Goal: Navigation & Orientation: Find specific page/section

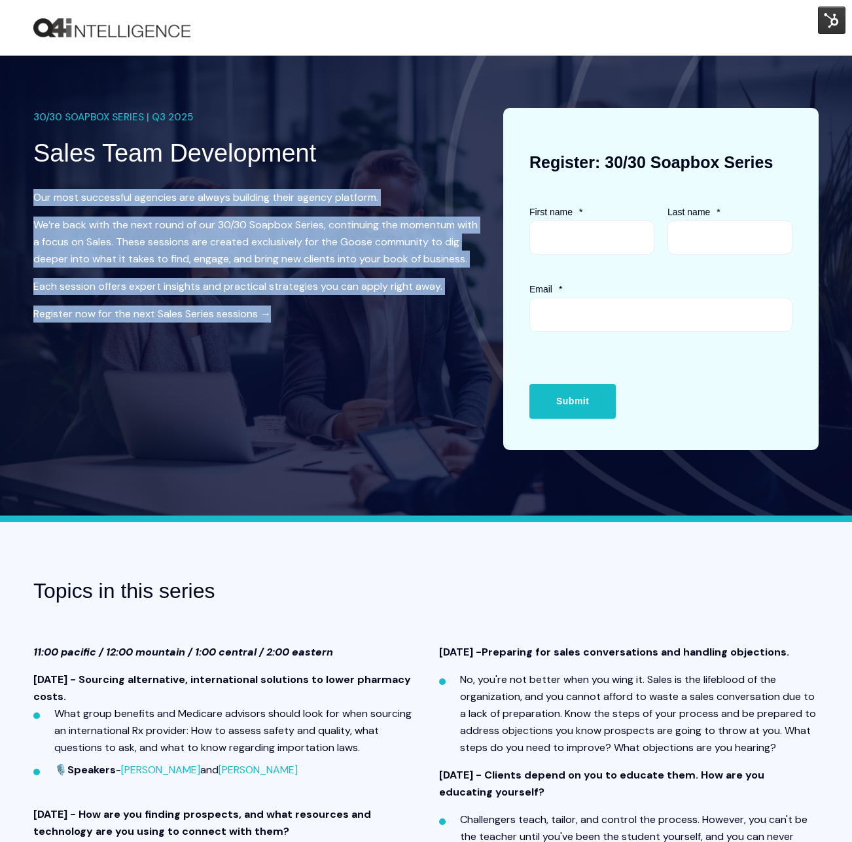
click at [118, 22] on img "Back to Home" at bounding box center [111, 28] width 157 height 20
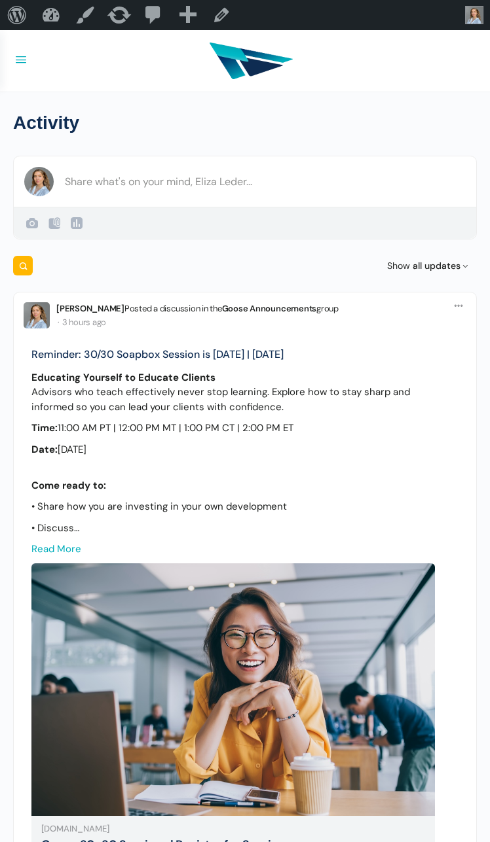
click at [368, 58] on div at bounding box center [251, 61] width 444 height 50
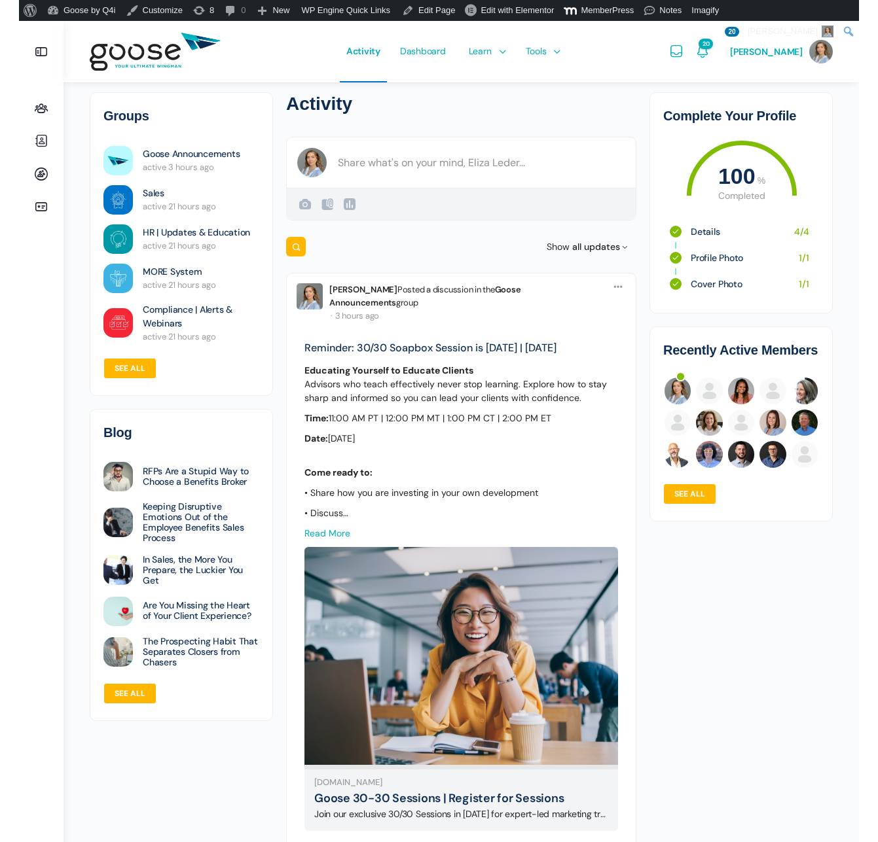
scroll to position [8, 0]
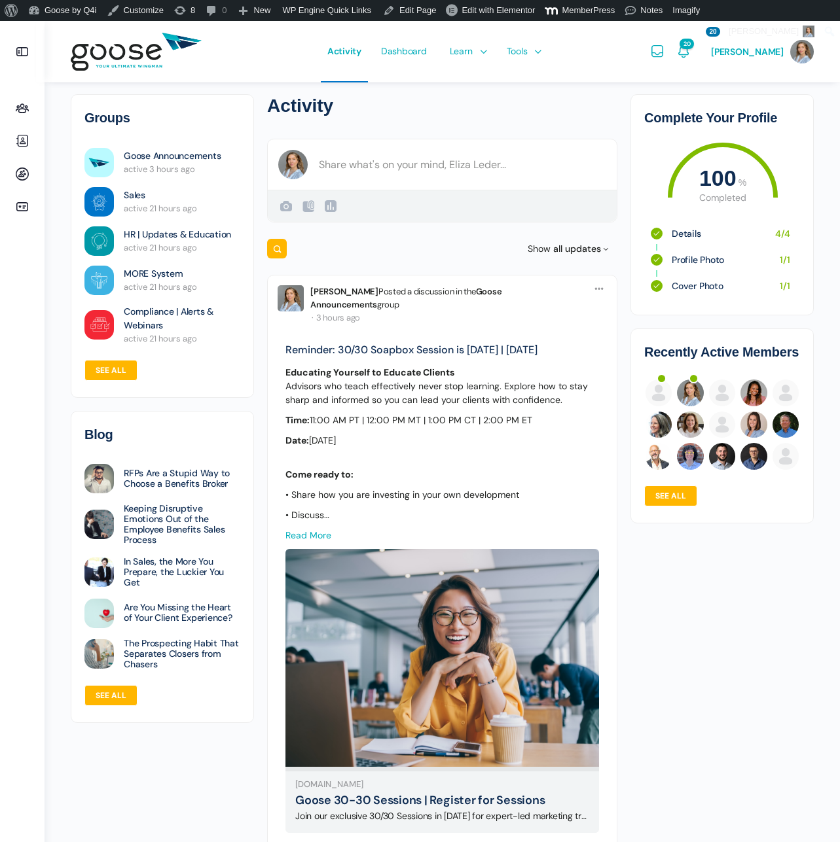
click at [3, 60] on aside "Groups Vendor Hub Members Agencies" at bounding box center [22, 442] width 45 height 842
click at [9, 44] on link at bounding box center [22, 51] width 31 height 31
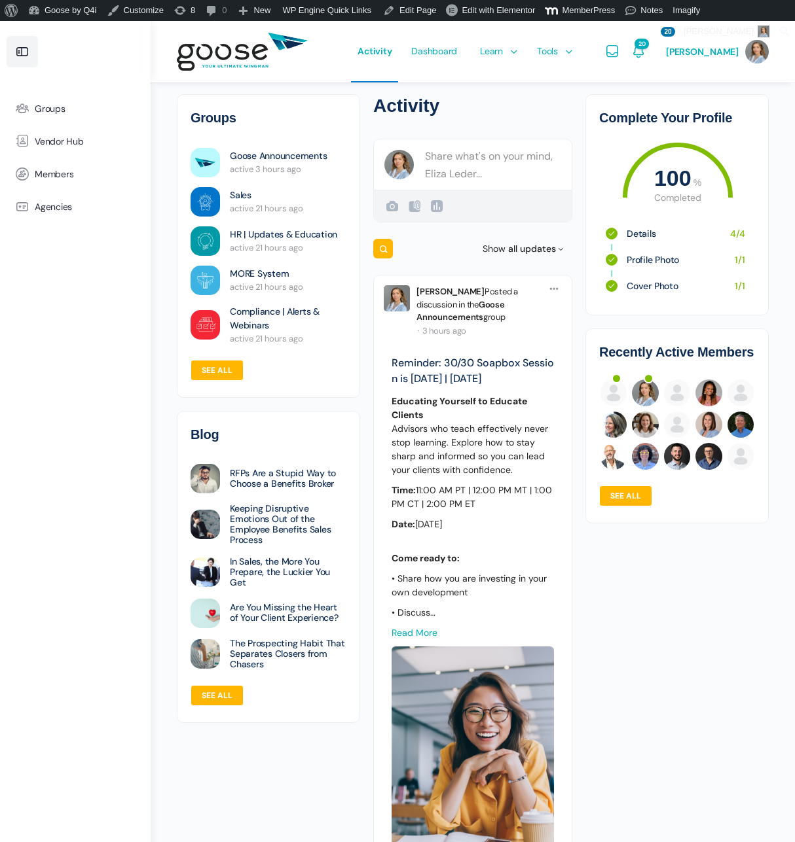
click at [29, 50] on icon at bounding box center [22, 52] width 16 height 16
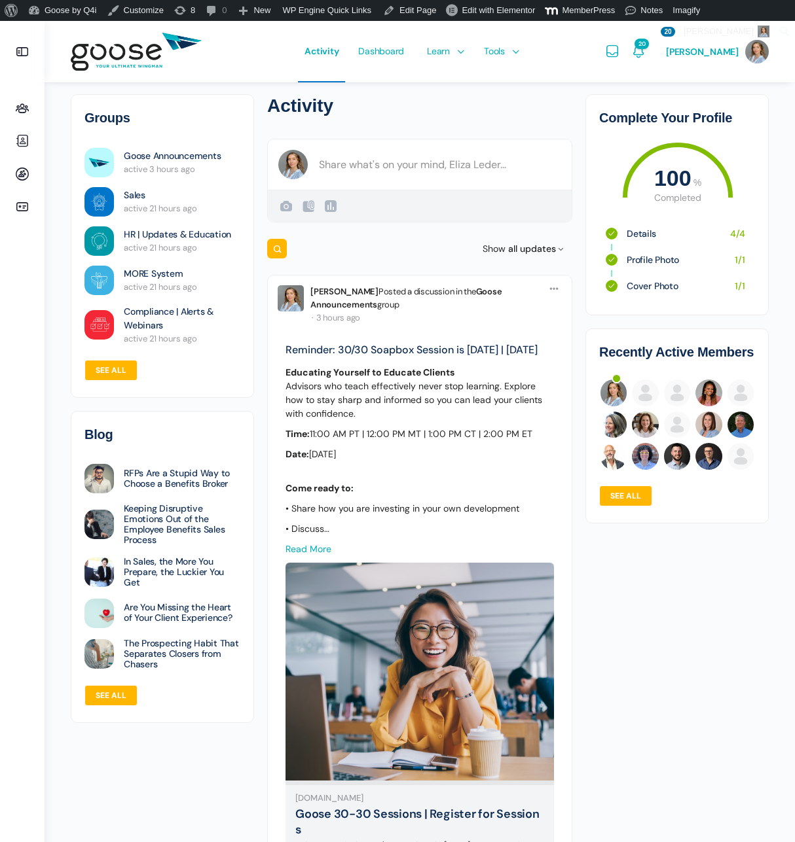
drag, startPoint x: 9, startPoint y: 242, endPoint x: 137, endPoint y: 138, distance: 165.2
click at [9, 242] on ul "Groups Vendor Hub Members Agencies" at bounding box center [22, 464] width 31 height 745
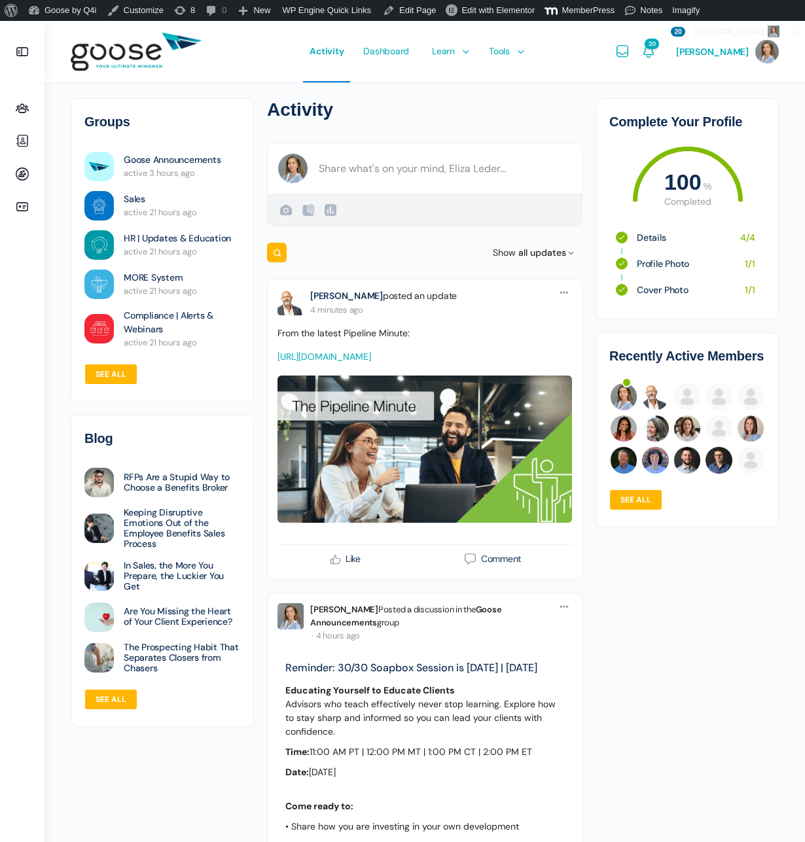
scroll to position [0, 0]
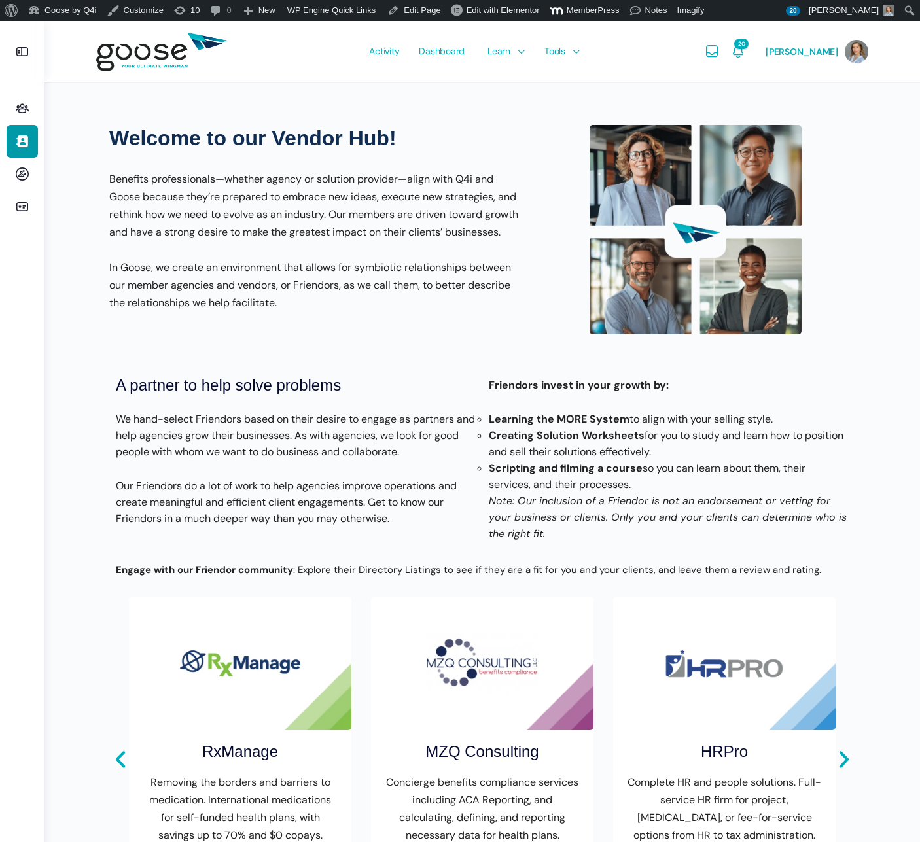
click at [25, 58] on icon at bounding box center [22, 52] width 16 height 16
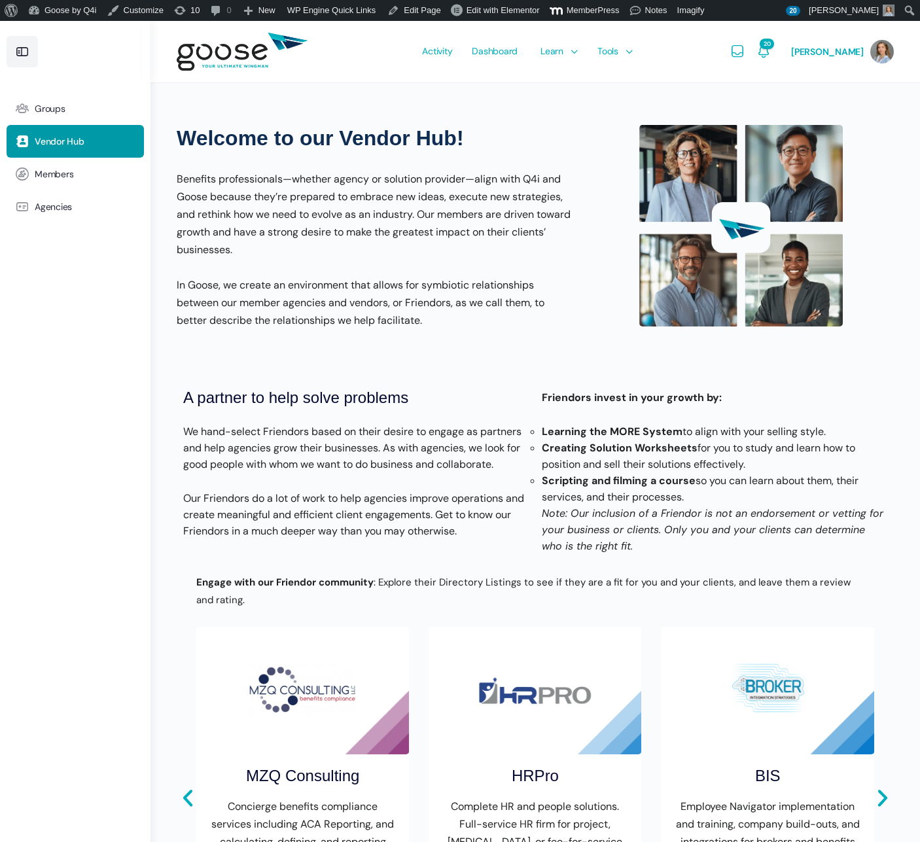
click at [25, 58] on icon at bounding box center [22, 52] width 16 height 16
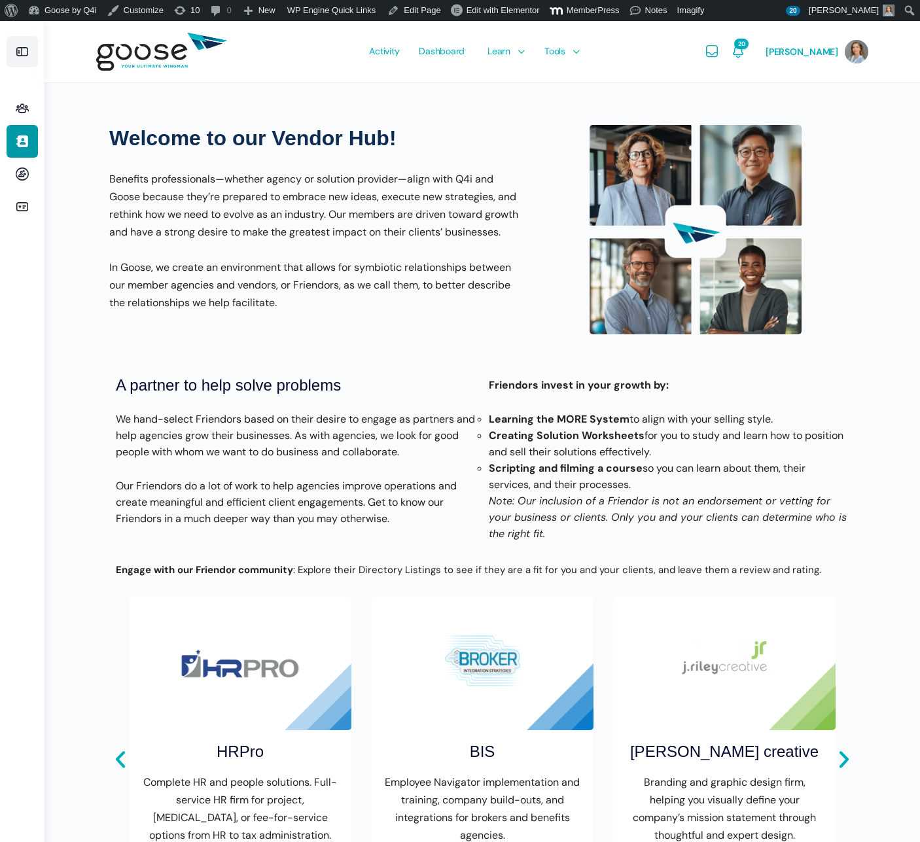
click at [25, 58] on icon at bounding box center [22, 52] width 16 height 16
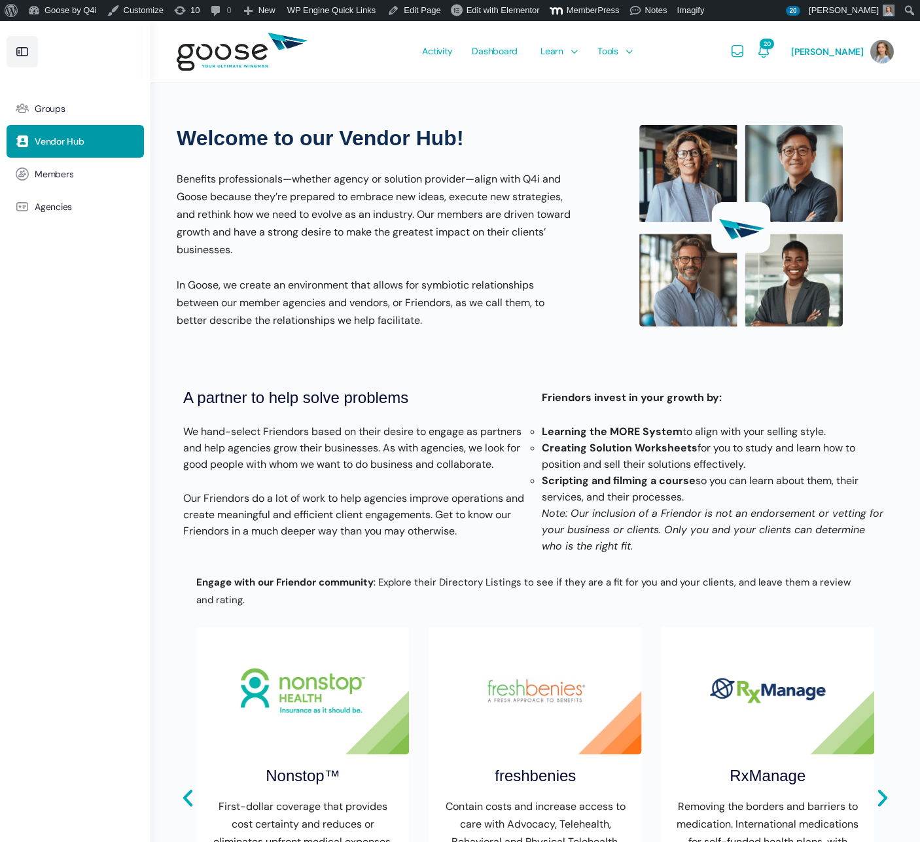
click at [25, 58] on icon at bounding box center [22, 52] width 16 height 16
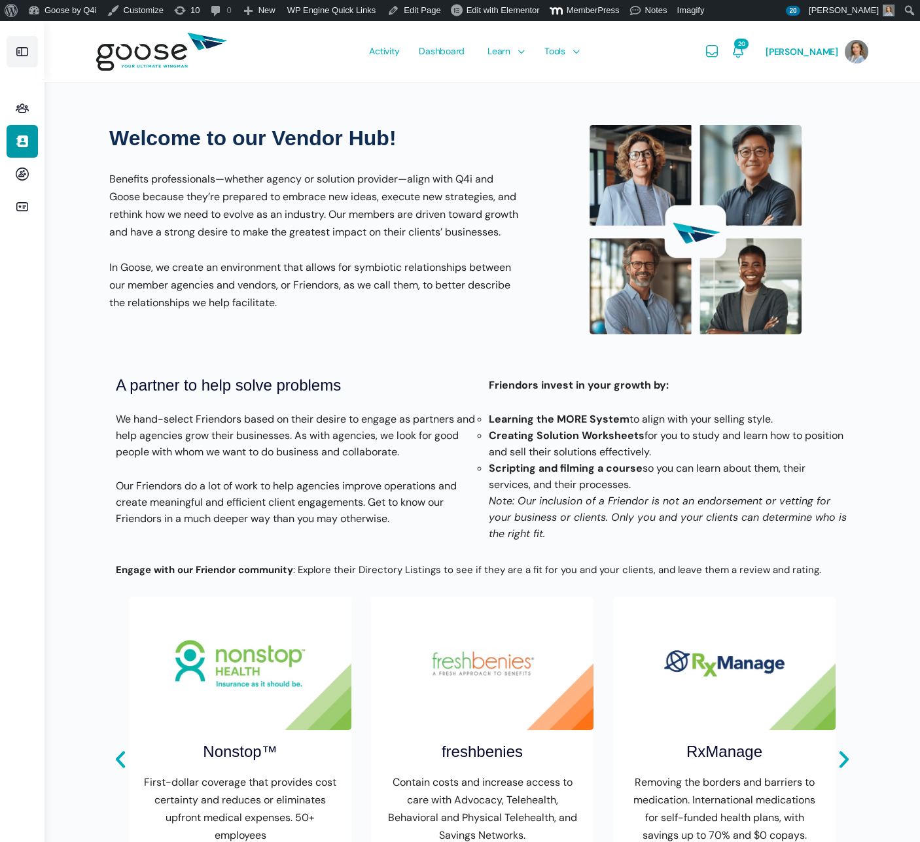
click at [25, 58] on icon at bounding box center [22, 52] width 16 height 16
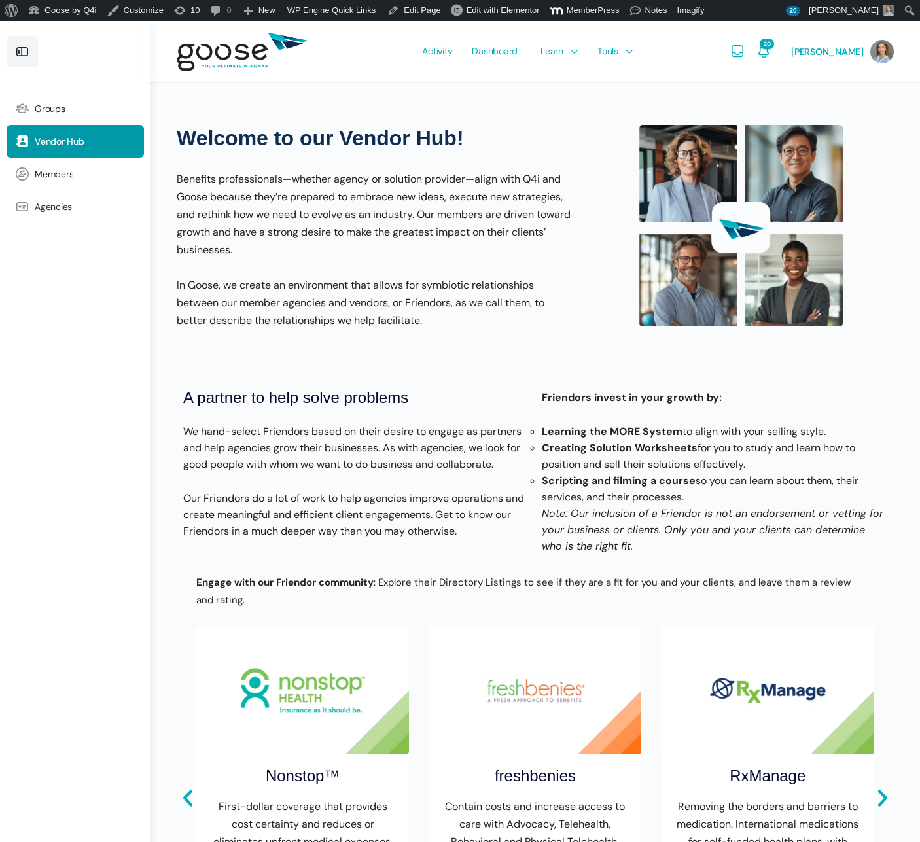
click at [25, 58] on icon at bounding box center [22, 52] width 16 height 16
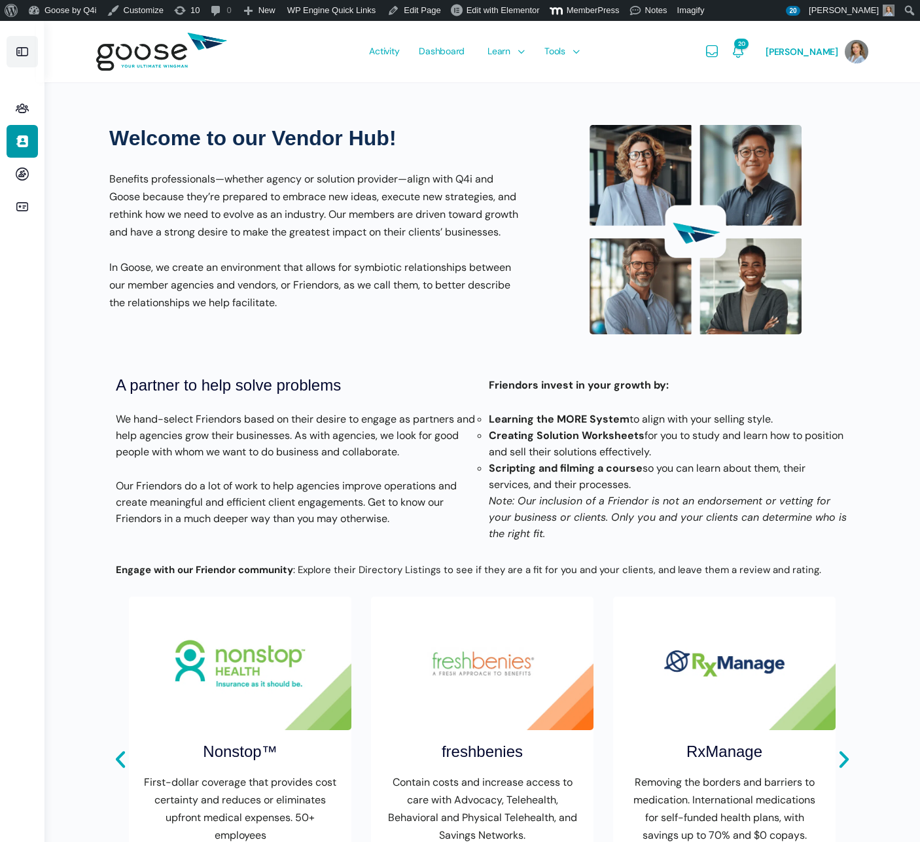
click at [25, 58] on icon at bounding box center [22, 52] width 16 height 16
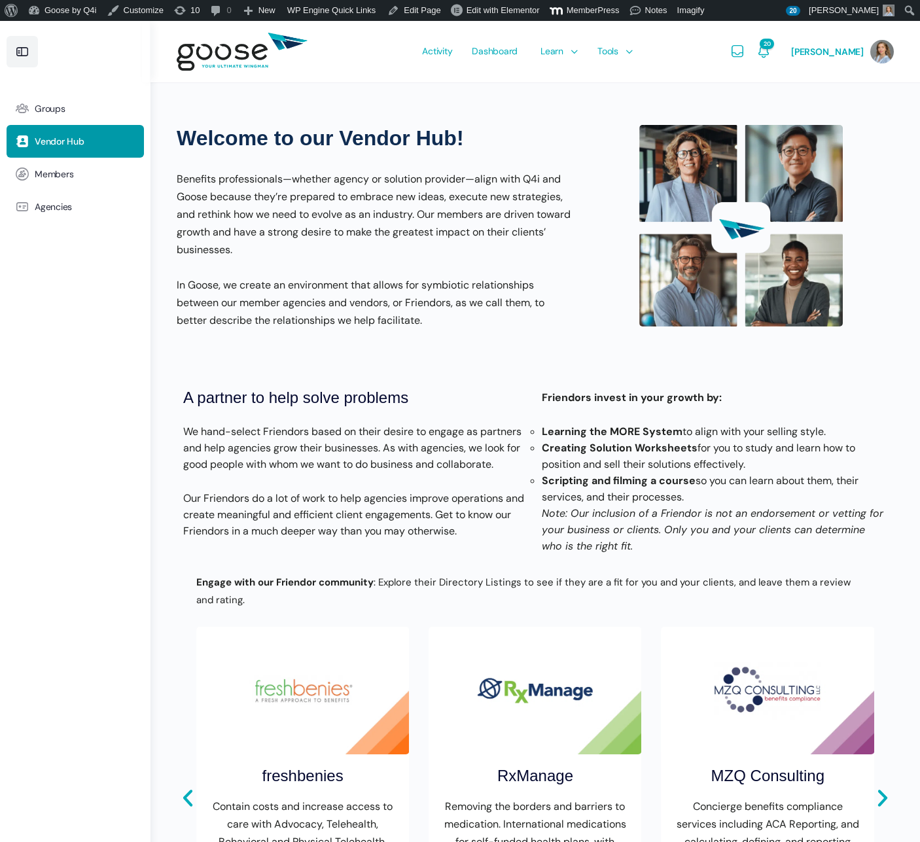
click at [25, 58] on icon at bounding box center [22, 52] width 16 height 16
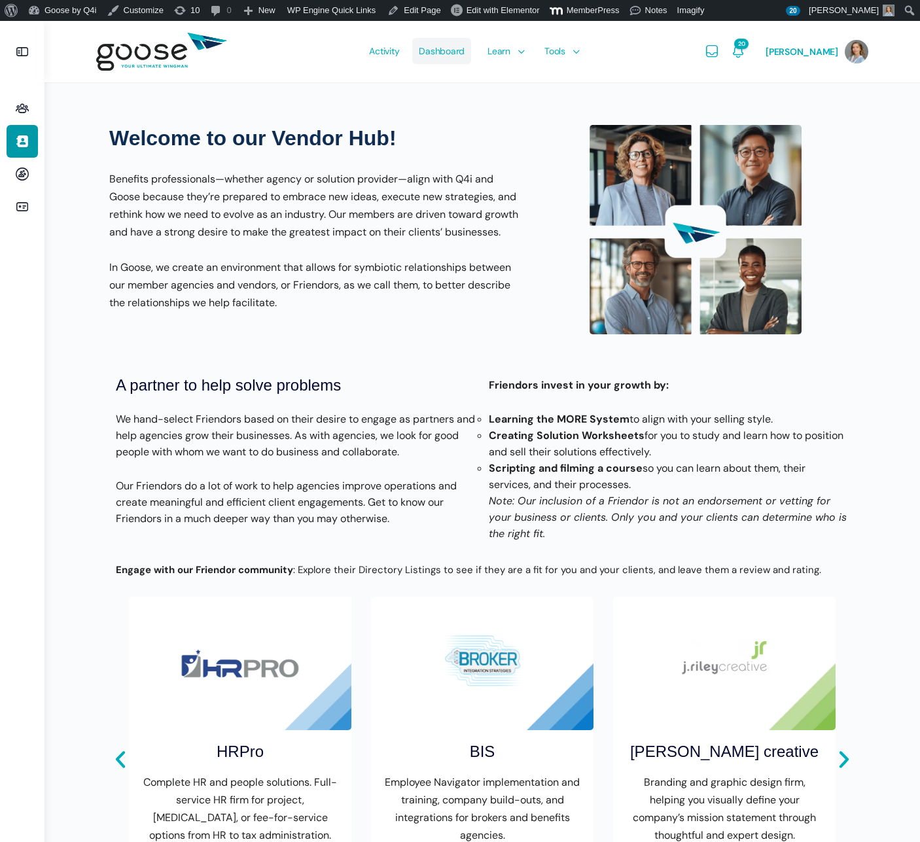
click at [459, 49] on span "Dashboard" at bounding box center [442, 51] width 46 height 62
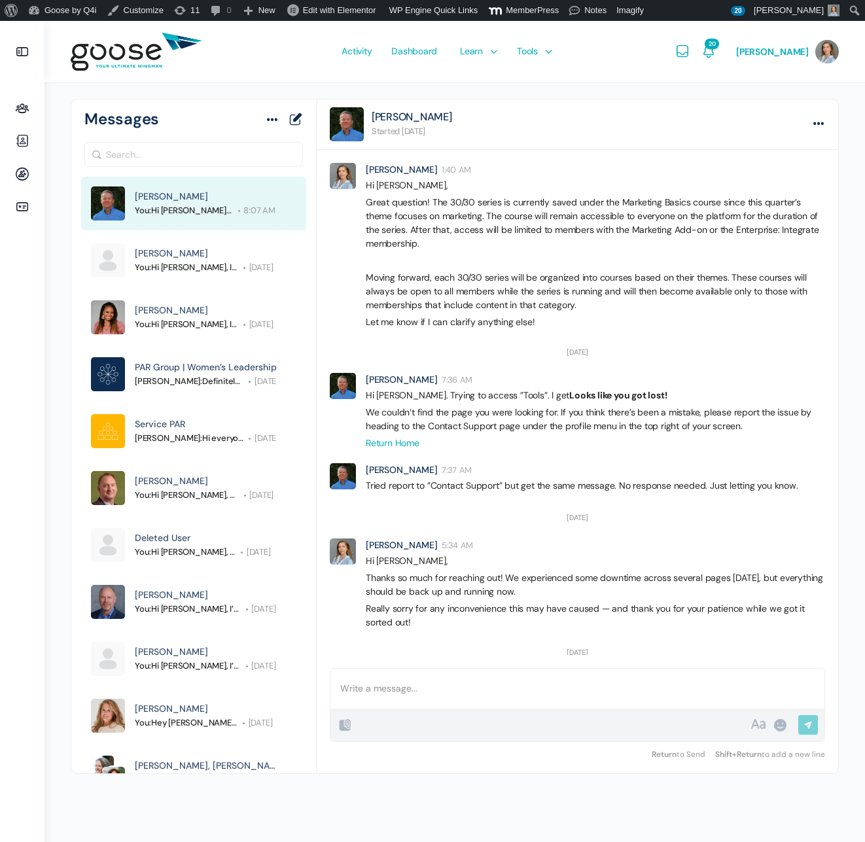
scroll to position [1339, 0]
